Goal: Task Accomplishment & Management: Complete application form

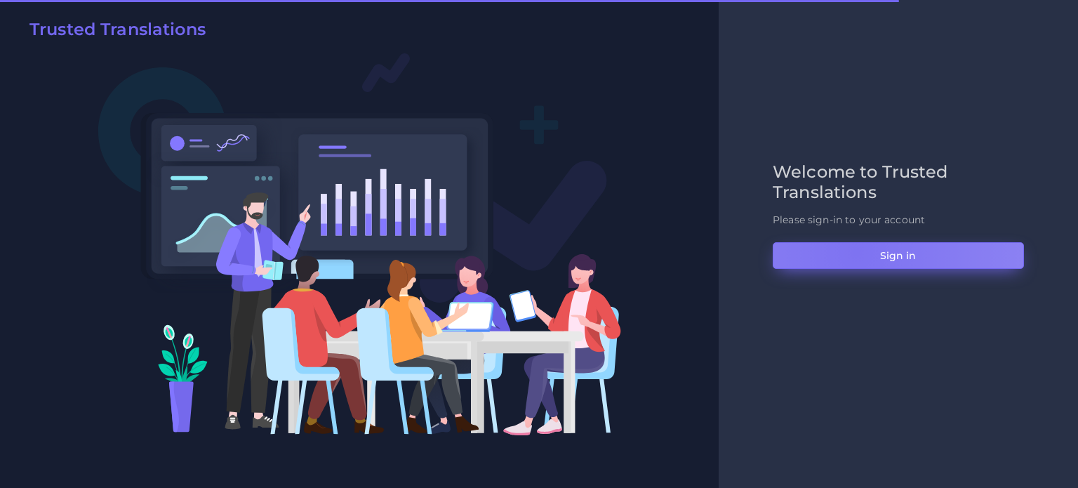
click at [856, 252] on button "Sign in" at bounding box center [898, 255] width 251 height 27
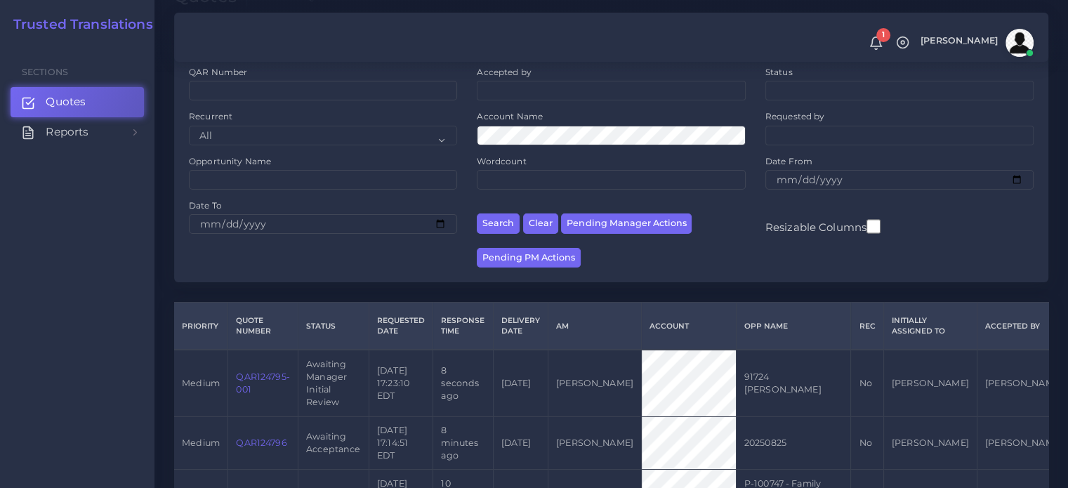
scroll to position [281, 0]
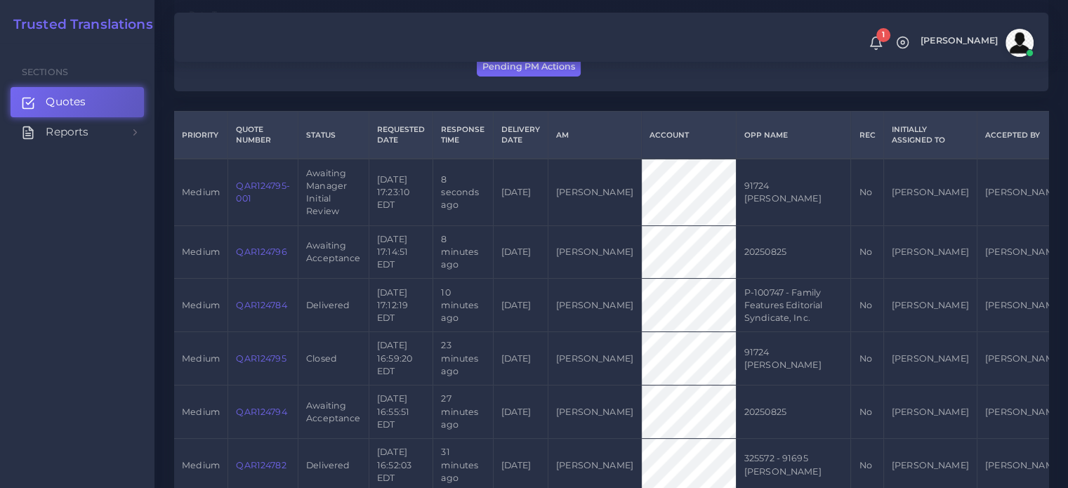
click at [255, 187] on link "QAR124795-001" at bounding box center [262, 191] width 53 height 23
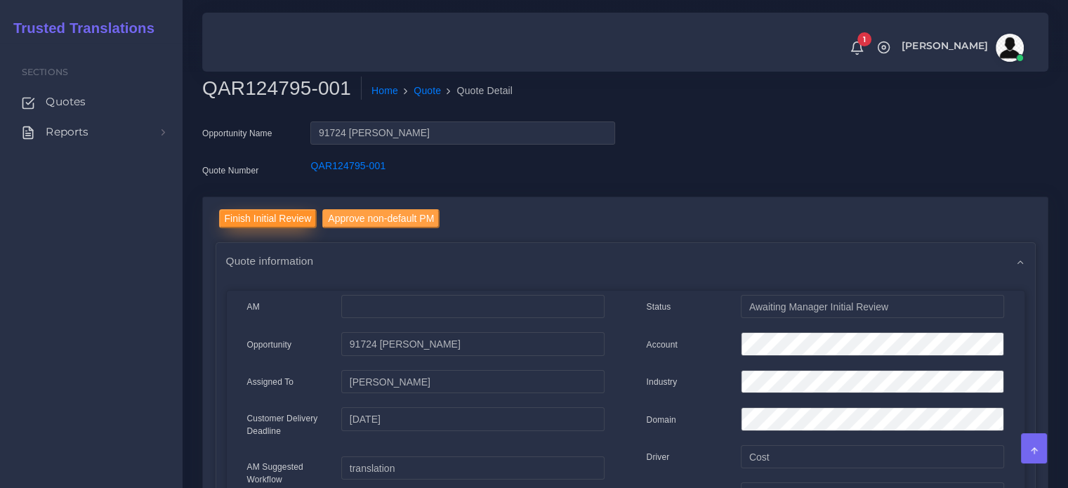
click at [267, 223] on input "Finish Initial Review" at bounding box center [268, 218] width 98 height 19
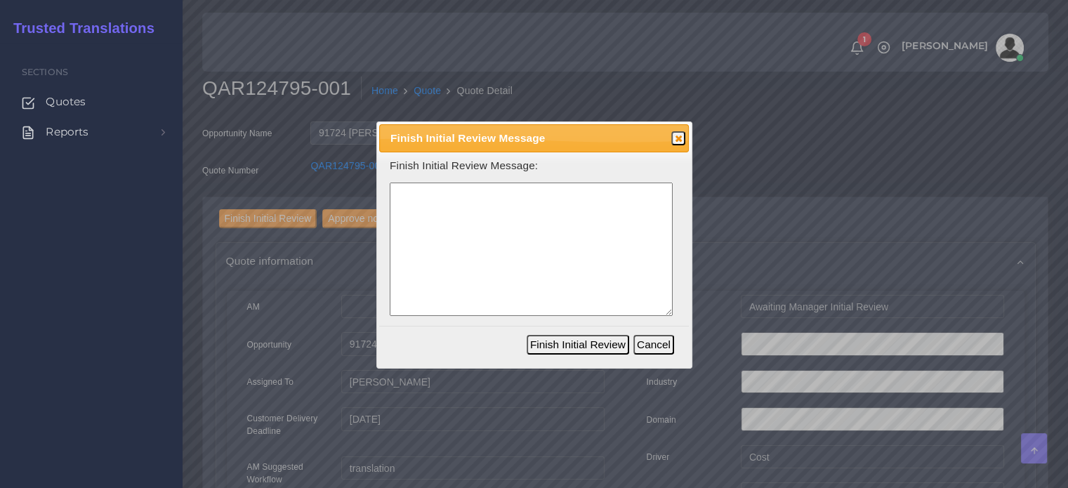
click at [451, 218] on textarea at bounding box center [531, 250] width 283 height 134
type textarea "Q"
click at [652, 350] on button "Cancel" at bounding box center [653, 345] width 41 height 20
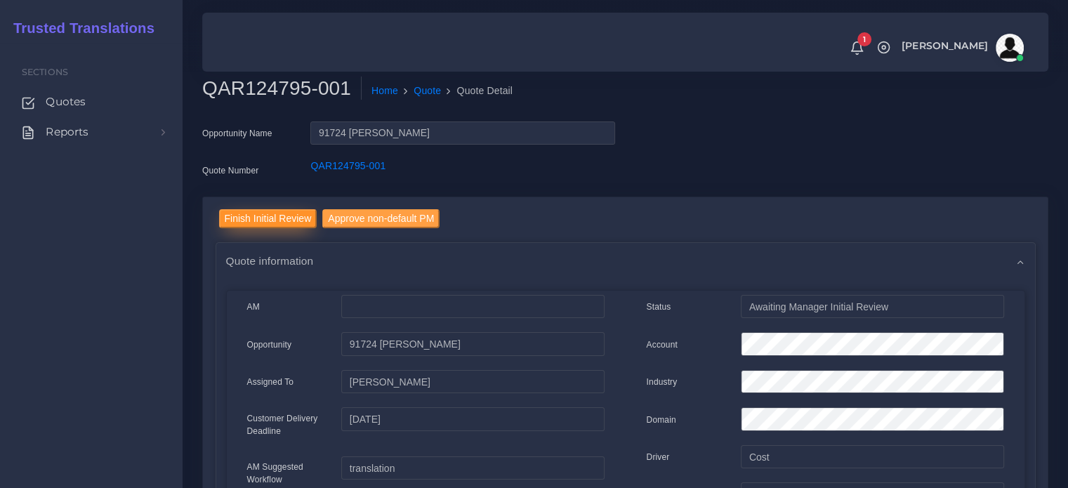
click at [232, 217] on input "Finish Initial Review" at bounding box center [268, 218] width 98 height 19
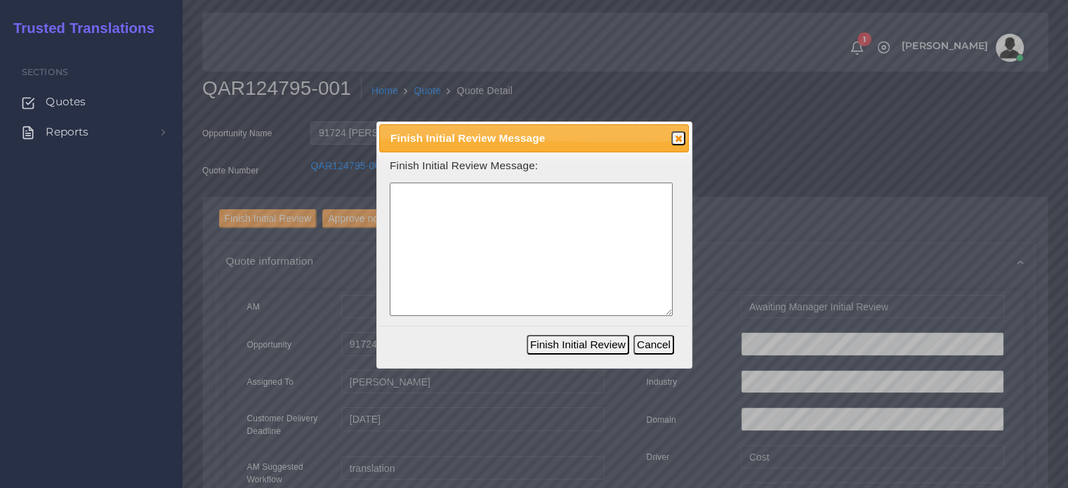
click at [418, 227] on textarea at bounding box center [531, 250] width 283 height 134
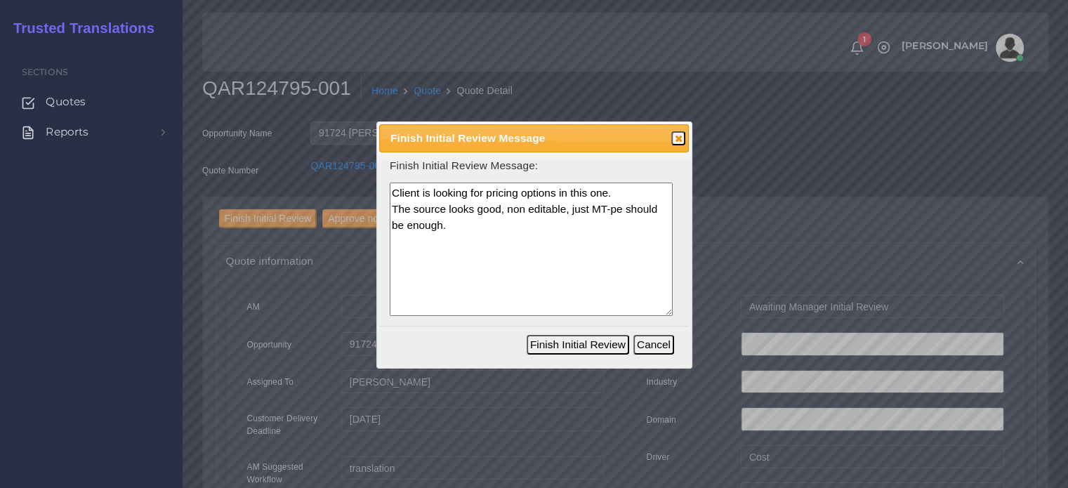
type textarea "Client is looking for pricing options in this one. The source looks good, non e…"
click at [598, 349] on button "Finish Initial Review" at bounding box center [578, 345] width 103 height 20
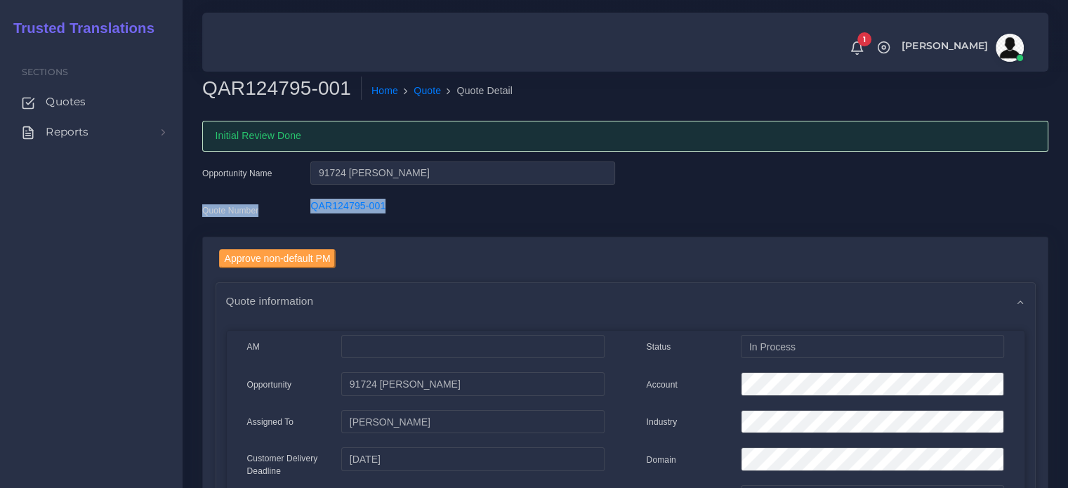
drag, startPoint x: 404, startPoint y: 210, endPoint x: 256, endPoint y: 204, distance: 148.2
click at [256, 204] on div "Quote Number QAR124795-001" at bounding box center [409, 213] width 434 height 28
copy div "Quote Number QAR124795-001"
